Goal: Check status: Check status

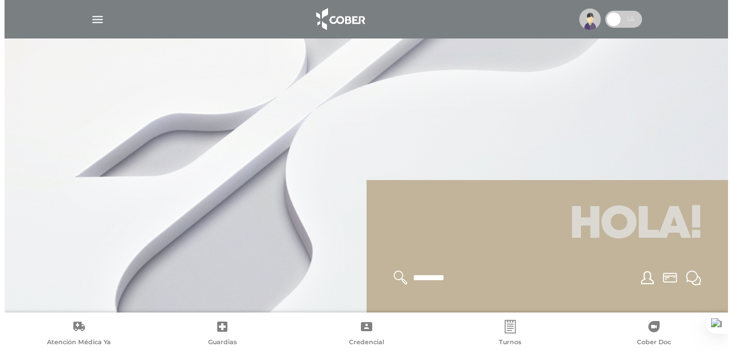
scroll to position [136, 0]
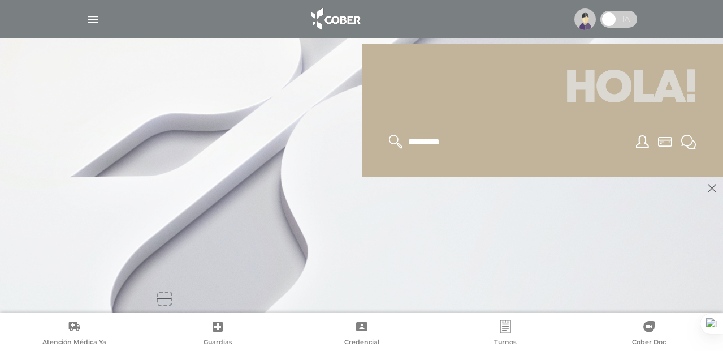
click at [97, 19] on img "button" at bounding box center [93, 19] width 14 height 14
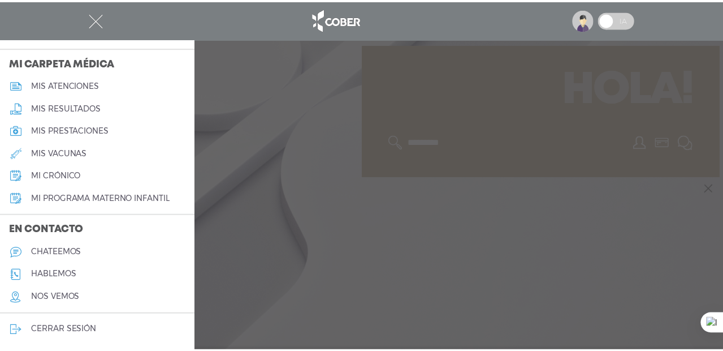
scroll to position [0, 0]
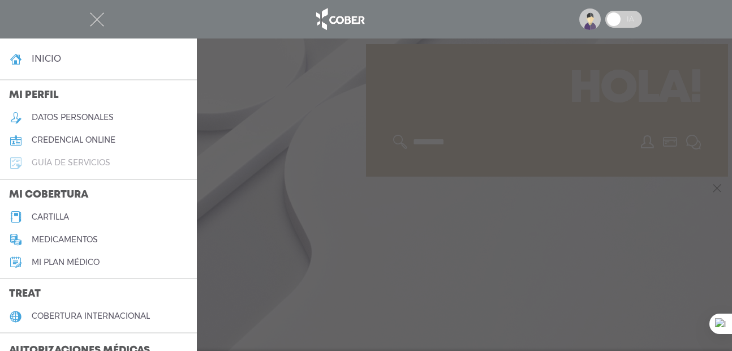
click at [58, 160] on h5 "guía de servicios" at bounding box center [71, 163] width 79 height 10
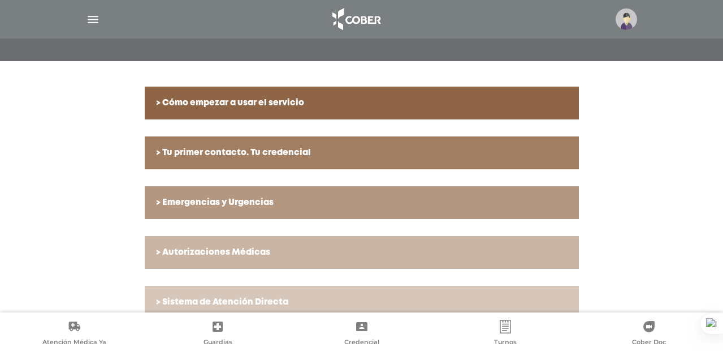
scroll to position [212, 0]
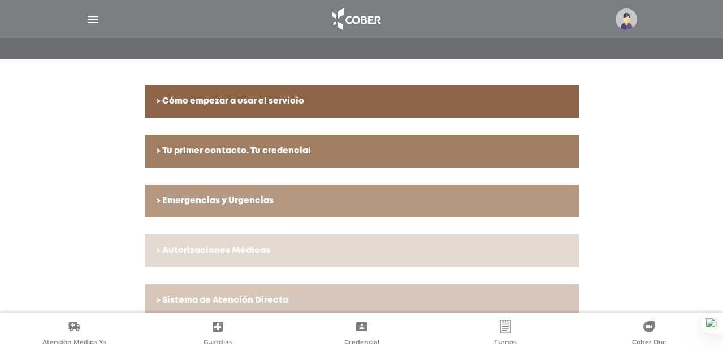
click at [249, 251] on h6 "> Autorizaciones Médicas" at bounding box center [362, 250] width 412 height 10
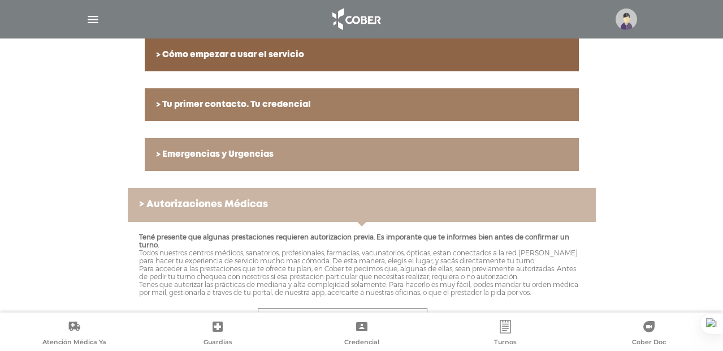
scroll to position [257, 0]
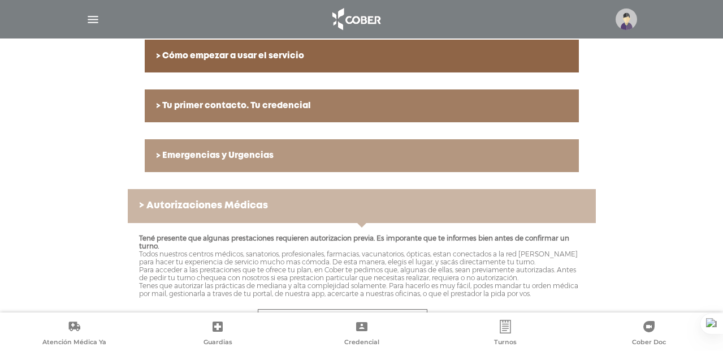
click at [142, 209] on h6 "> Autorizaciones Médicas" at bounding box center [362, 205] width 446 height 11
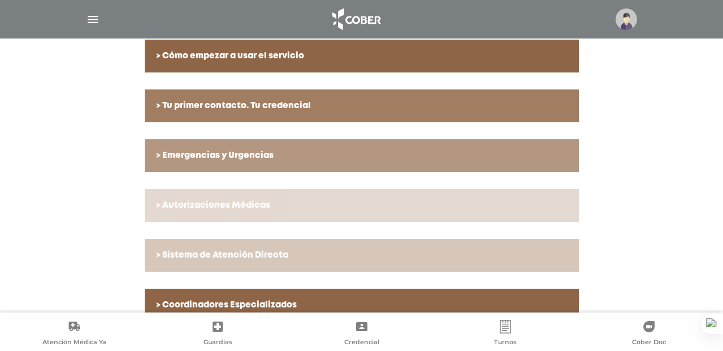
click at [243, 196] on link "> Autorizaciones Médicas" at bounding box center [362, 205] width 434 height 33
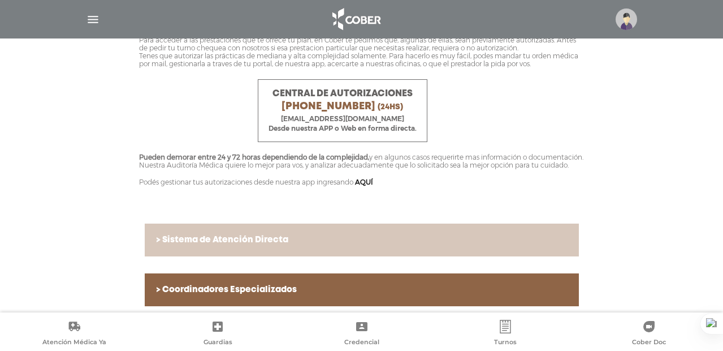
scroll to position [482, 0]
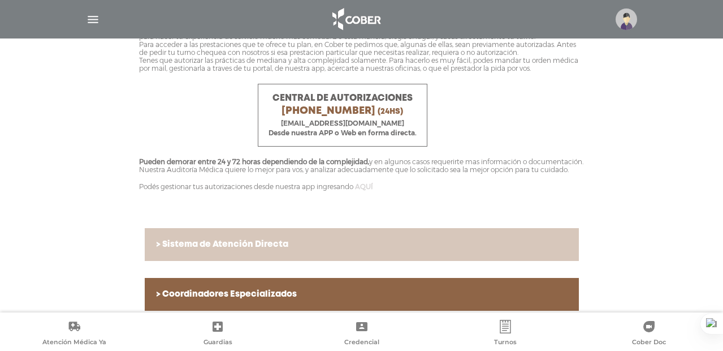
click at [363, 191] on link "AQUÍ" at bounding box center [364, 186] width 18 height 8
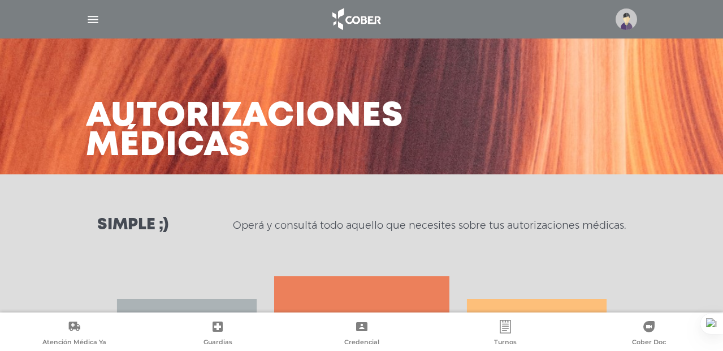
scroll to position [170, 0]
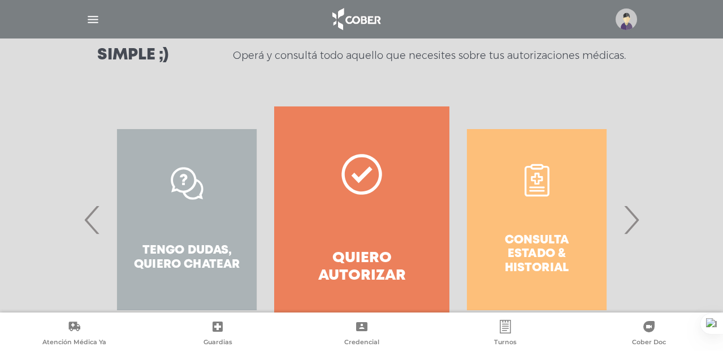
click at [523, 202] on div "Consulta estado & historial" at bounding box center [537, 219] width 175 height 226
click at [640, 227] on span "›" at bounding box center [632, 219] width 22 height 61
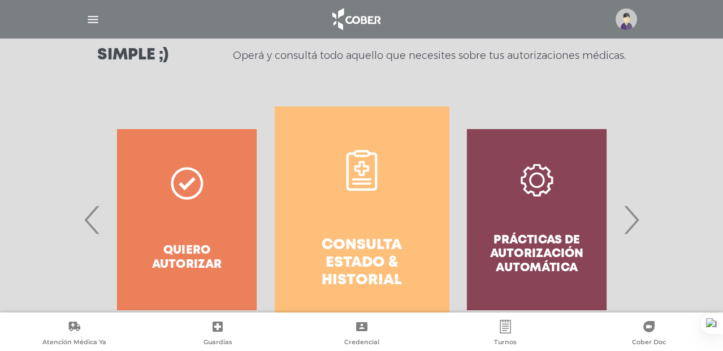
click at [363, 223] on link "Consulta estado & historial" at bounding box center [362, 219] width 175 height 226
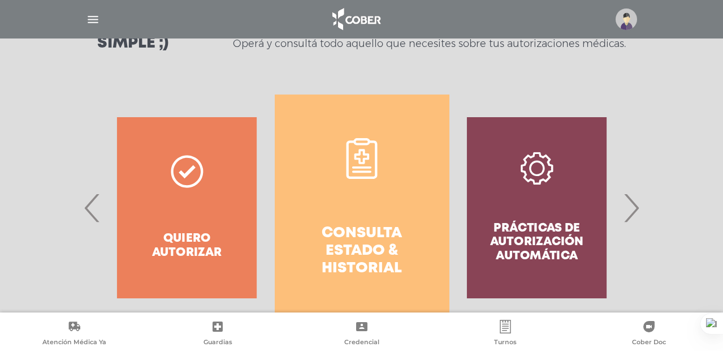
scroll to position [173, 0]
